Goal: Navigation & Orientation: Find specific page/section

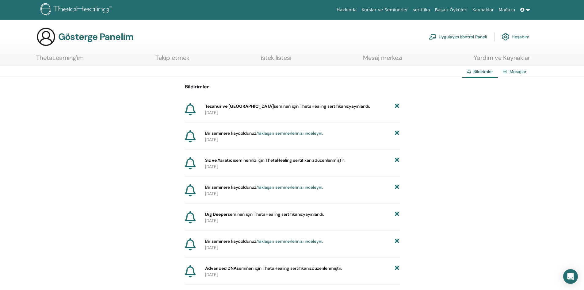
click at [189, 60] on font "Takip etmek" at bounding box center [172, 58] width 34 height 8
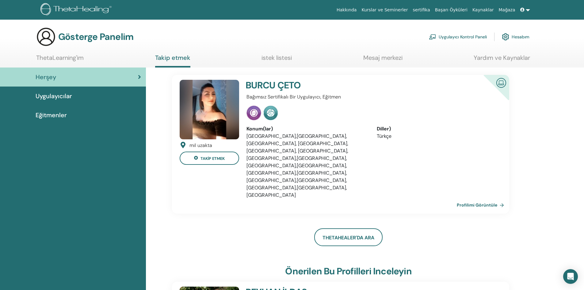
click at [494, 202] on font "Profilimi Görüntüle" at bounding box center [477, 205] width 40 height 6
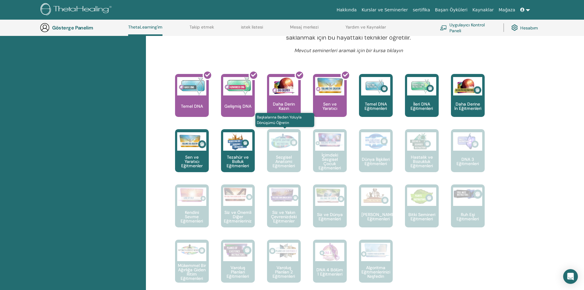
scroll to position [200, 0]
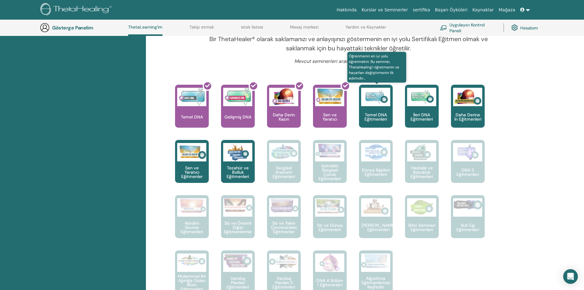
click at [383, 104] on img at bounding box center [375, 97] width 29 height 18
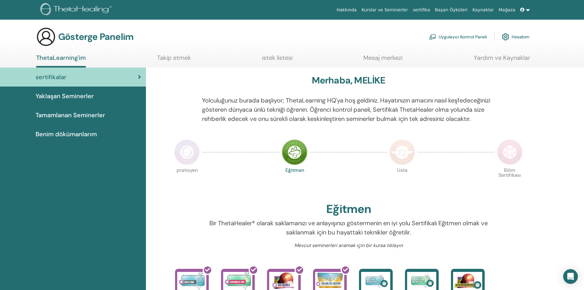
click at [89, 93] on font "Yaklaşan Seminerler" at bounding box center [65, 96] width 58 height 8
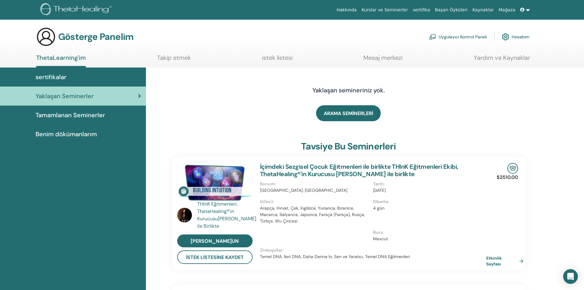
click at [90, 119] on link "Tamamlanan Seminerler" at bounding box center [73, 114] width 146 height 19
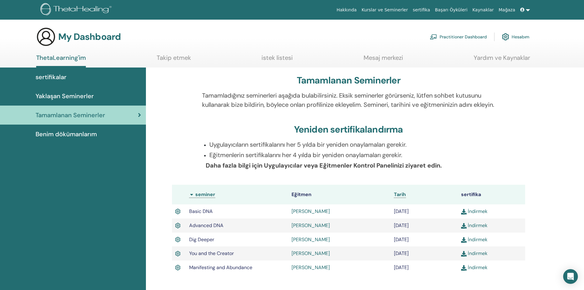
click at [62, 135] on span "Benim dökümanlarım" at bounding box center [66, 133] width 61 height 9
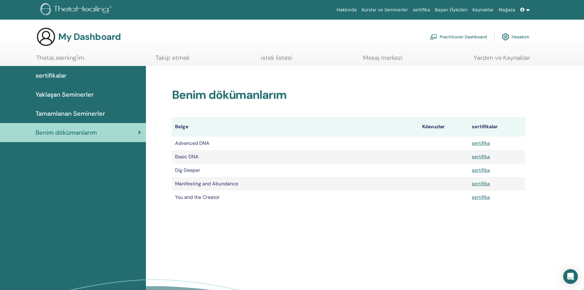
click at [261, 193] on td "You and the Creator" at bounding box center [295, 196] width 247 height 13
drag, startPoint x: 289, startPoint y: 57, endPoint x: 279, endPoint y: 60, distance: 10.4
click at [289, 57] on link "istek listesi" at bounding box center [276, 60] width 31 height 12
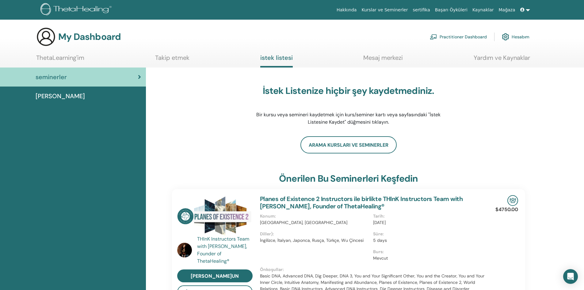
click at [173, 58] on link "Takip etmek" at bounding box center [172, 60] width 34 height 12
